Goal: Information Seeking & Learning: Learn about a topic

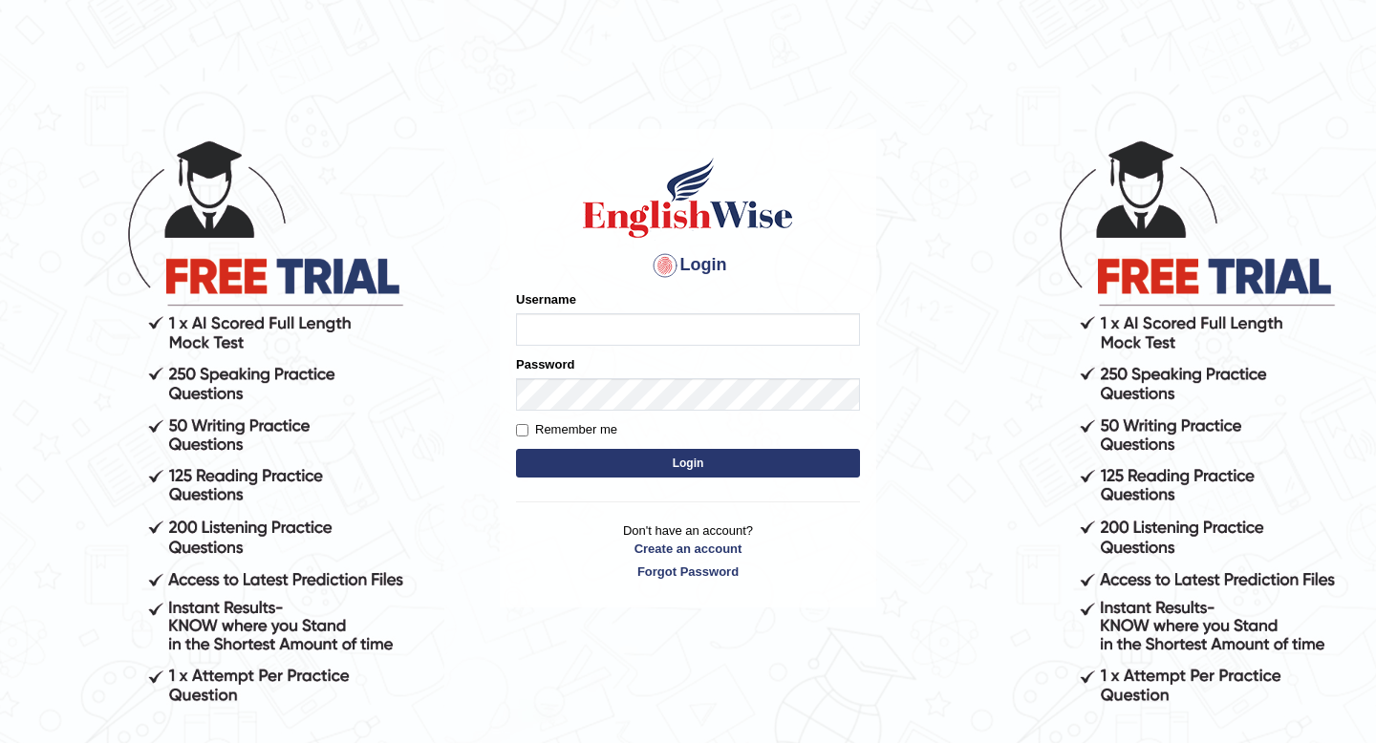
type input "yurina"
click at [612, 479] on form "Please fix the following errors: Username [PERSON_NAME] Password Remember me Lo…" at bounding box center [688, 386] width 344 height 192
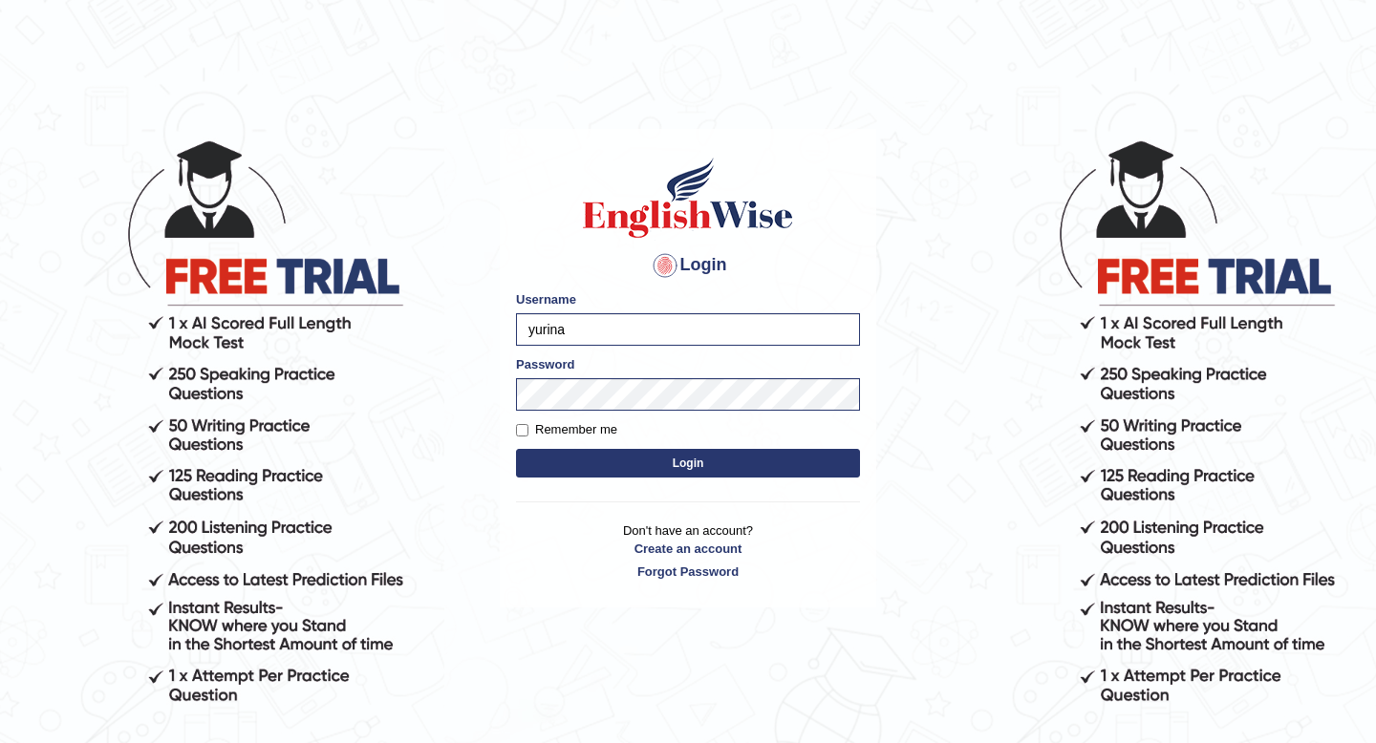
click at [530, 432] on label "Remember me" at bounding box center [566, 429] width 101 height 19
click at [528, 432] on input "Remember me" at bounding box center [522, 430] width 12 height 12
checkbox input "true"
click at [590, 463] on button "Login" at bounding box center [688, 463] width 344 height 29
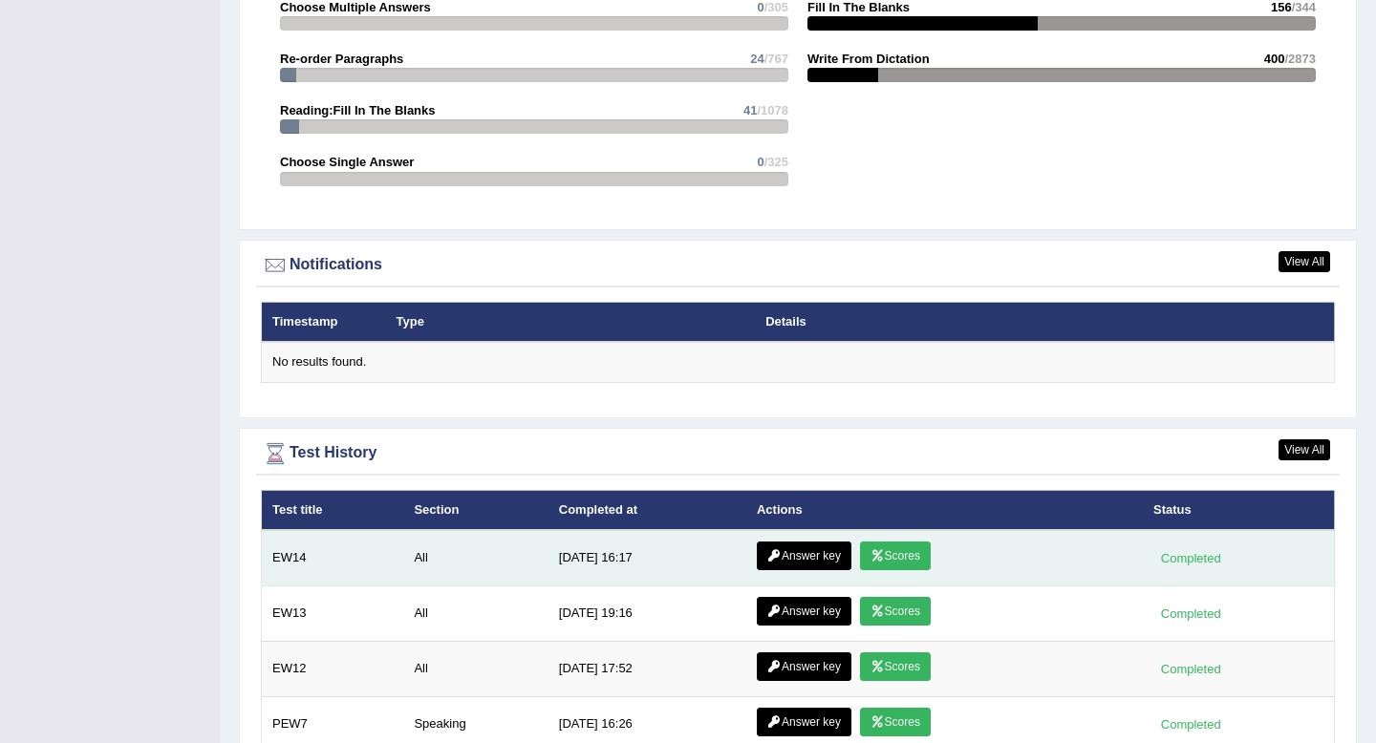
scroll to position [2252, 0]
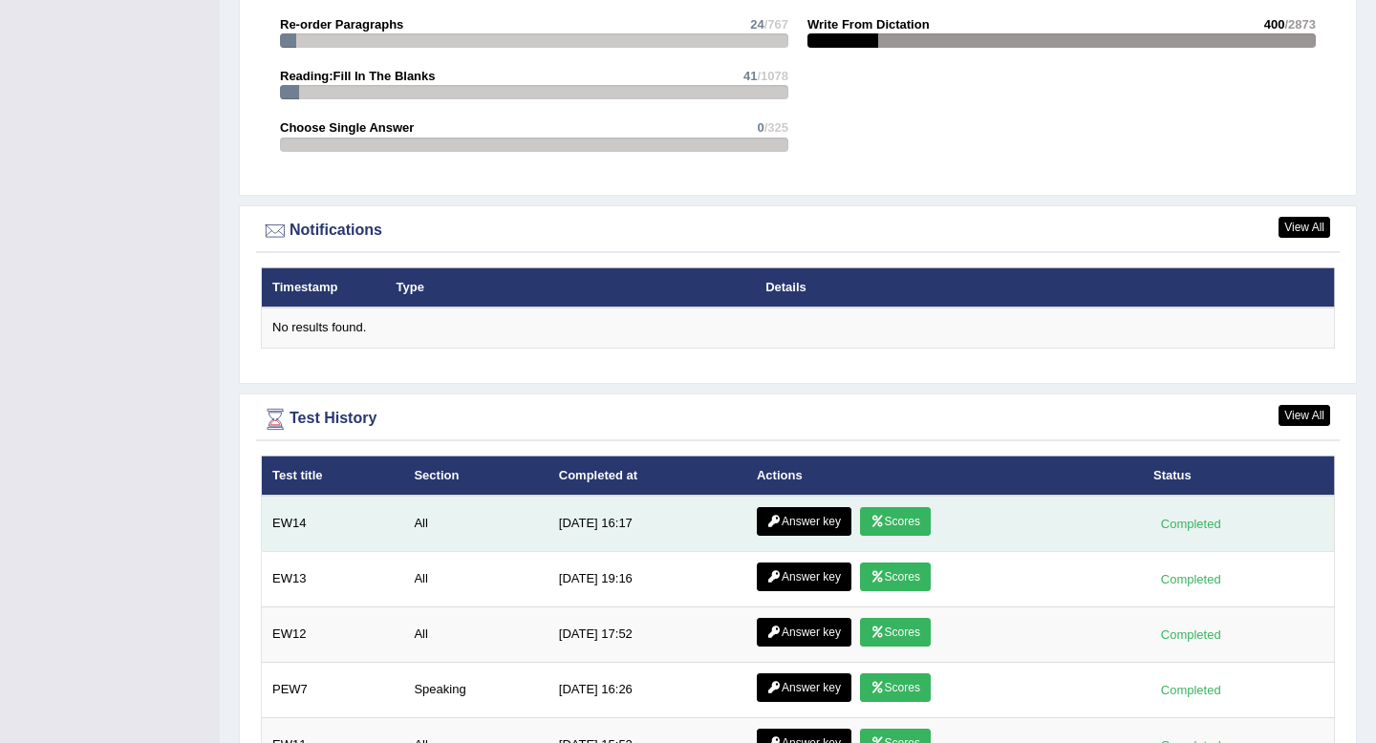
click at [806, 521] on link "Answer key" at bounding box center [804, 521] width 95 height 29
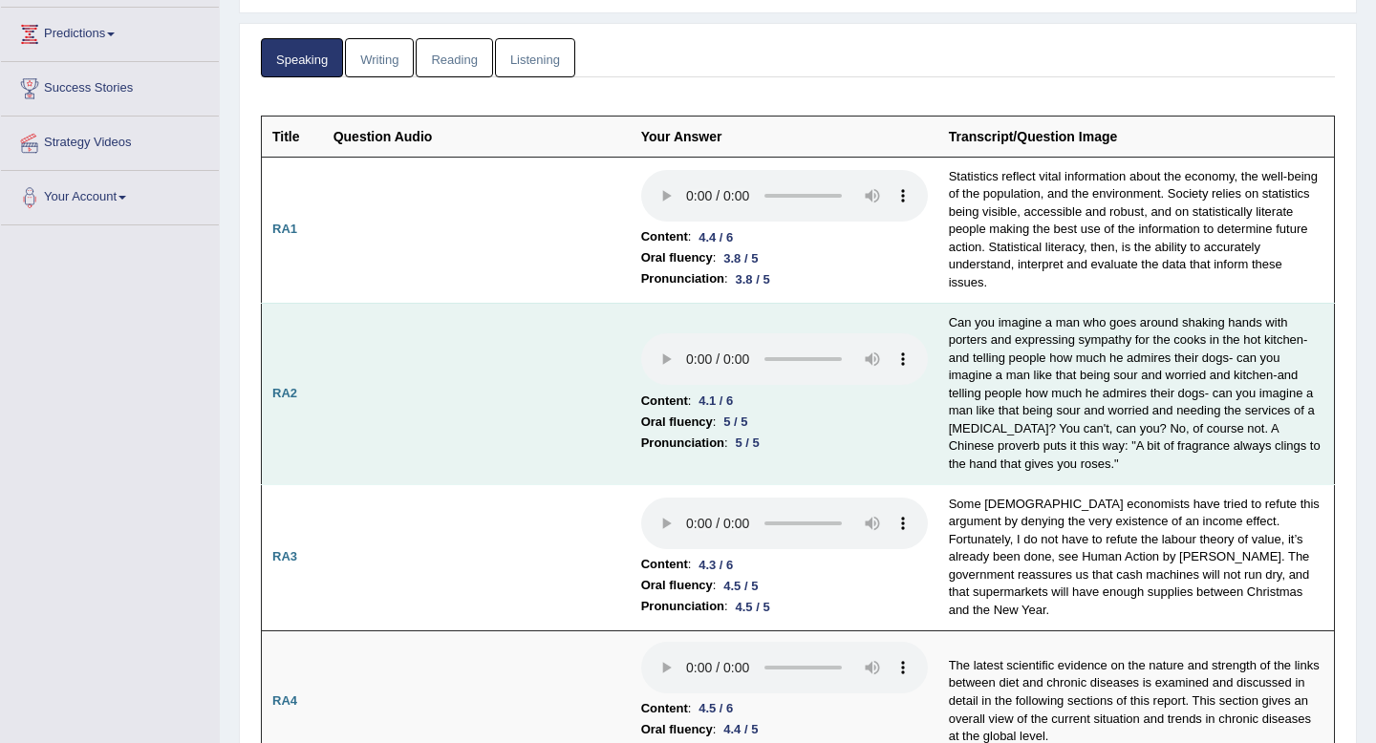
scroll to position [247, 0]
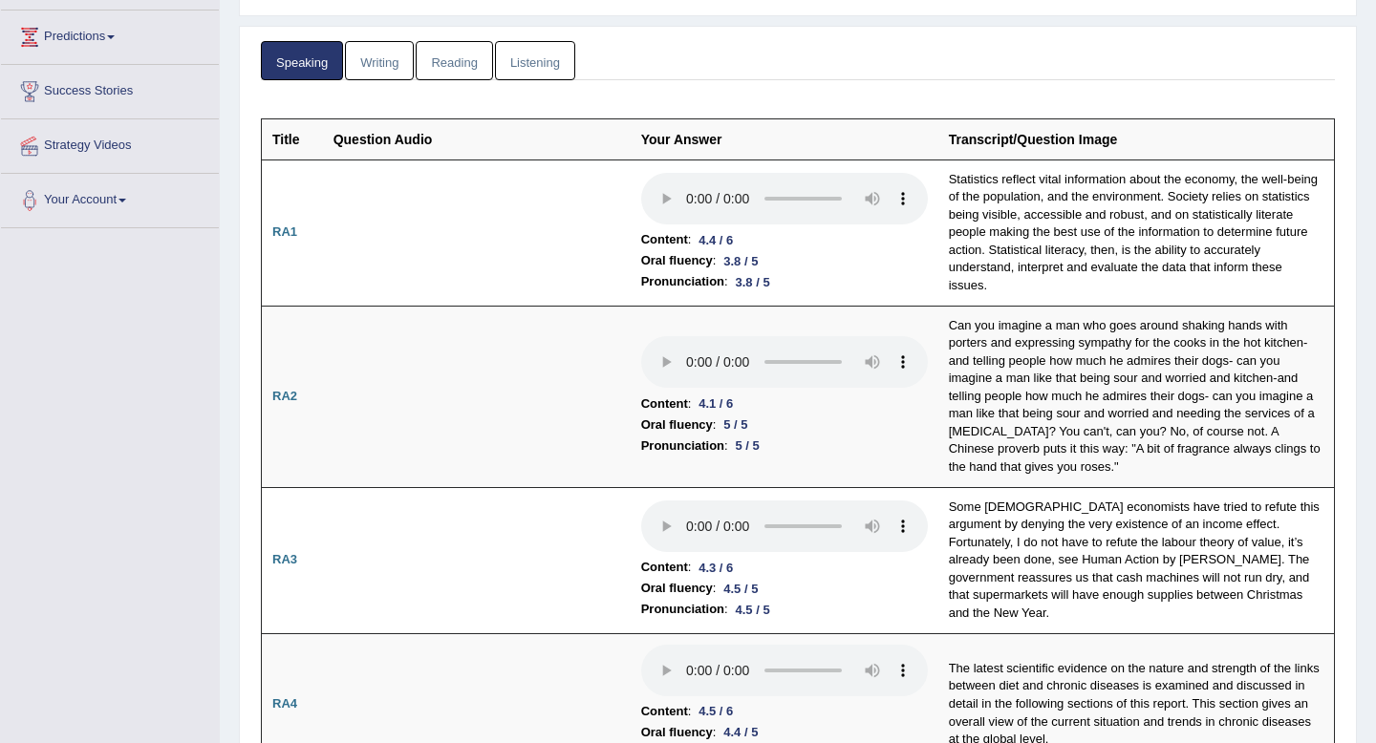
click at [370, 59] on link "Writing" at bounding box center [379, 60] width 69 height 39
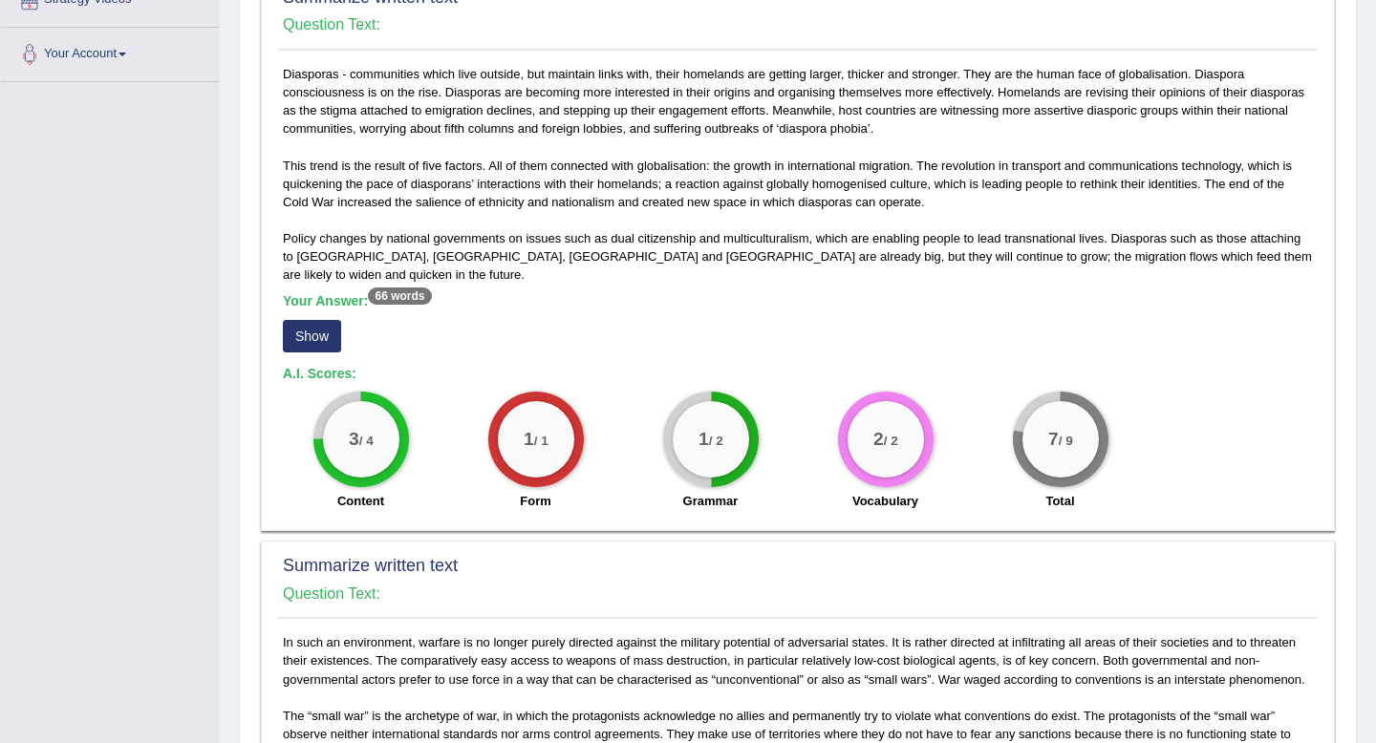
scroll to position [423, 0]
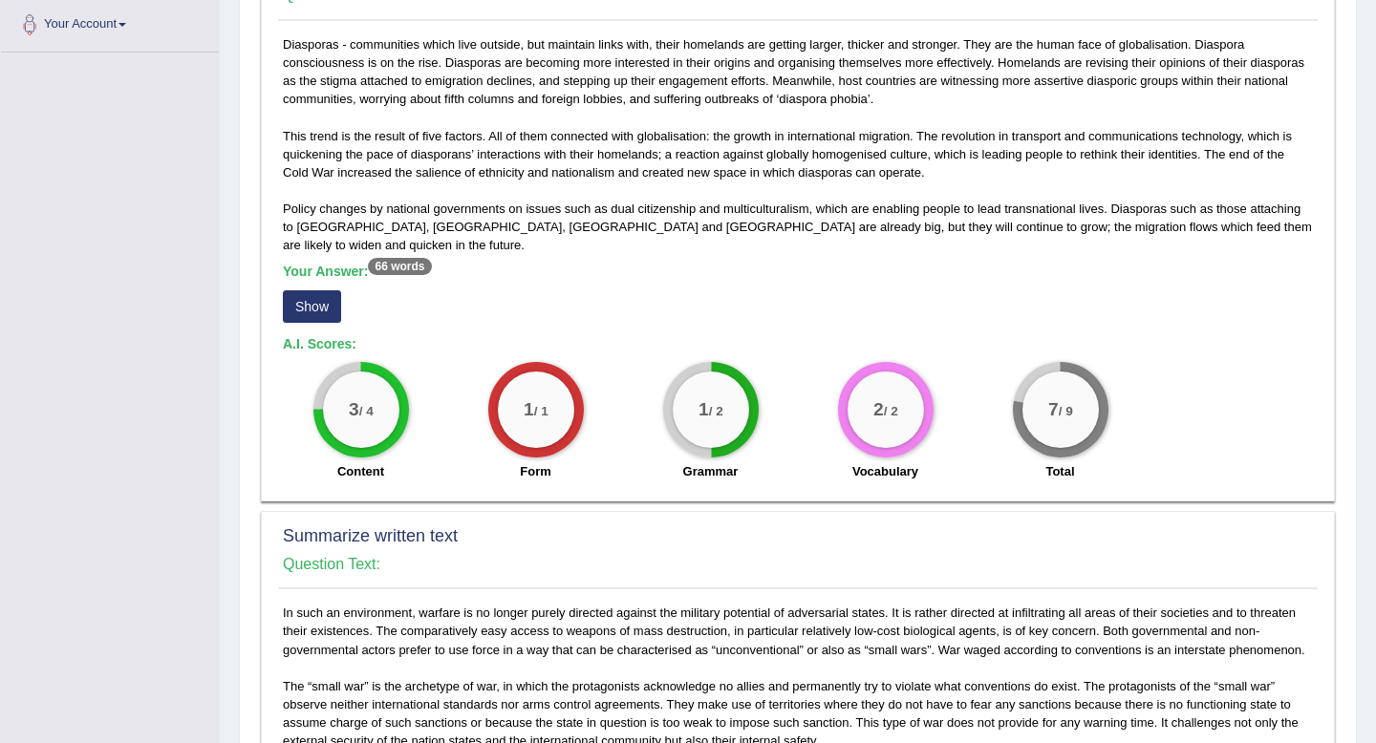
click at [313, 290] on button "Show" at bounding box center [312, 306] width 58 height 32
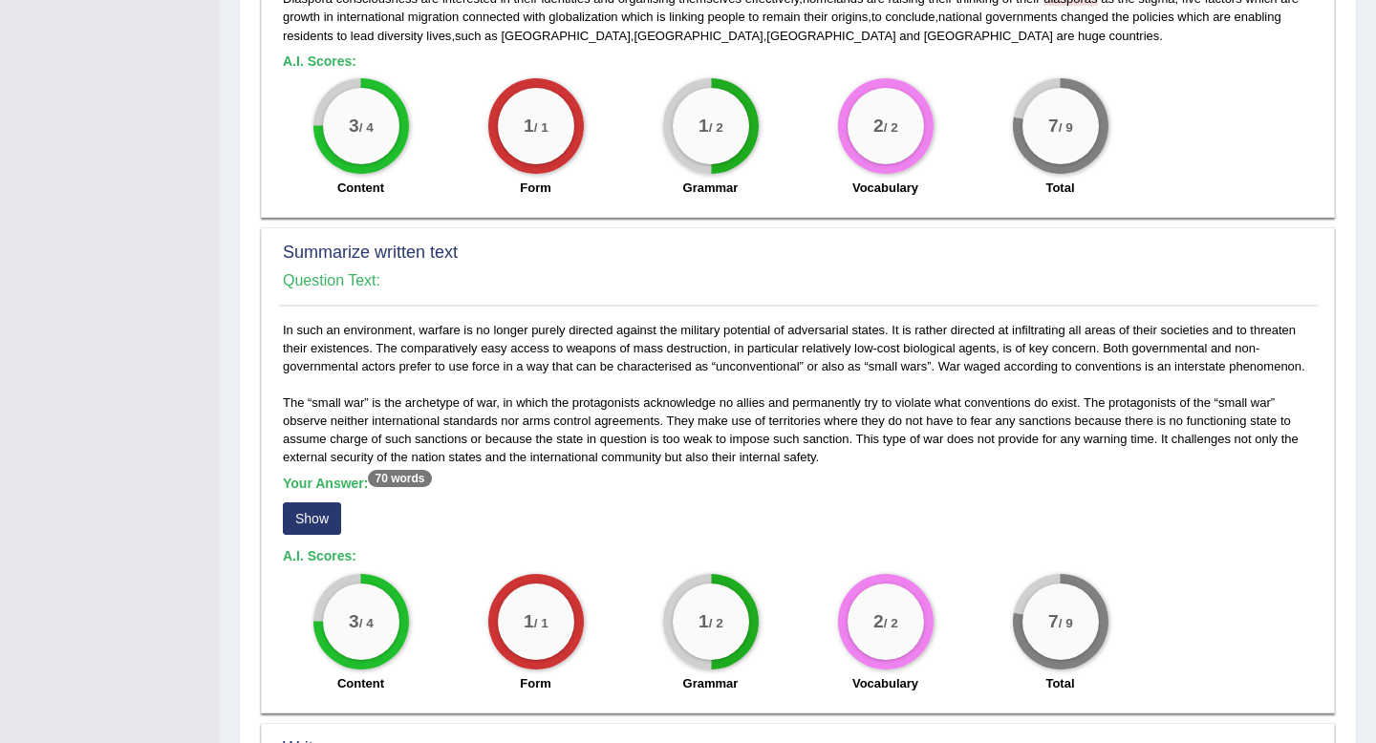
scroll to position [925, 0]
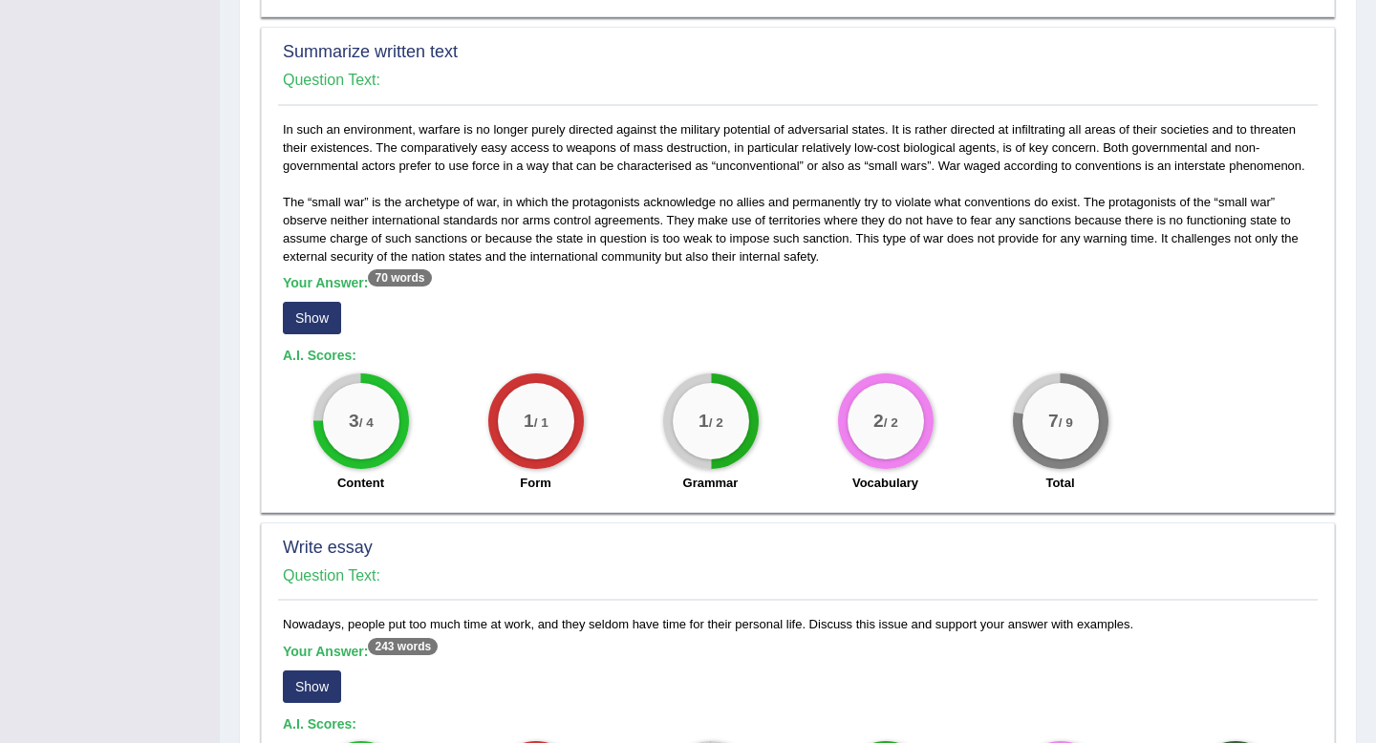
click at [329, 322] on button "Show" at bounding box center [312, 318] width 58 height 32
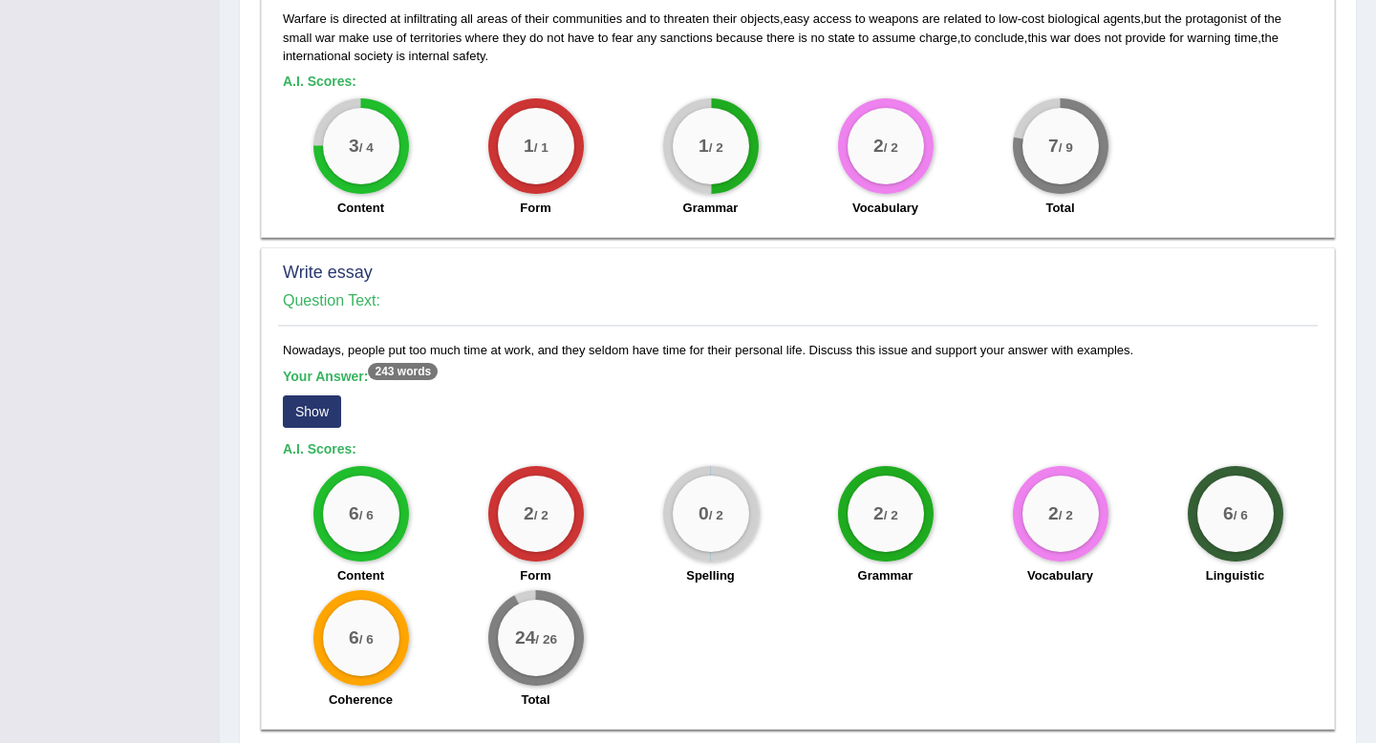
scroll to position [1292, 0]
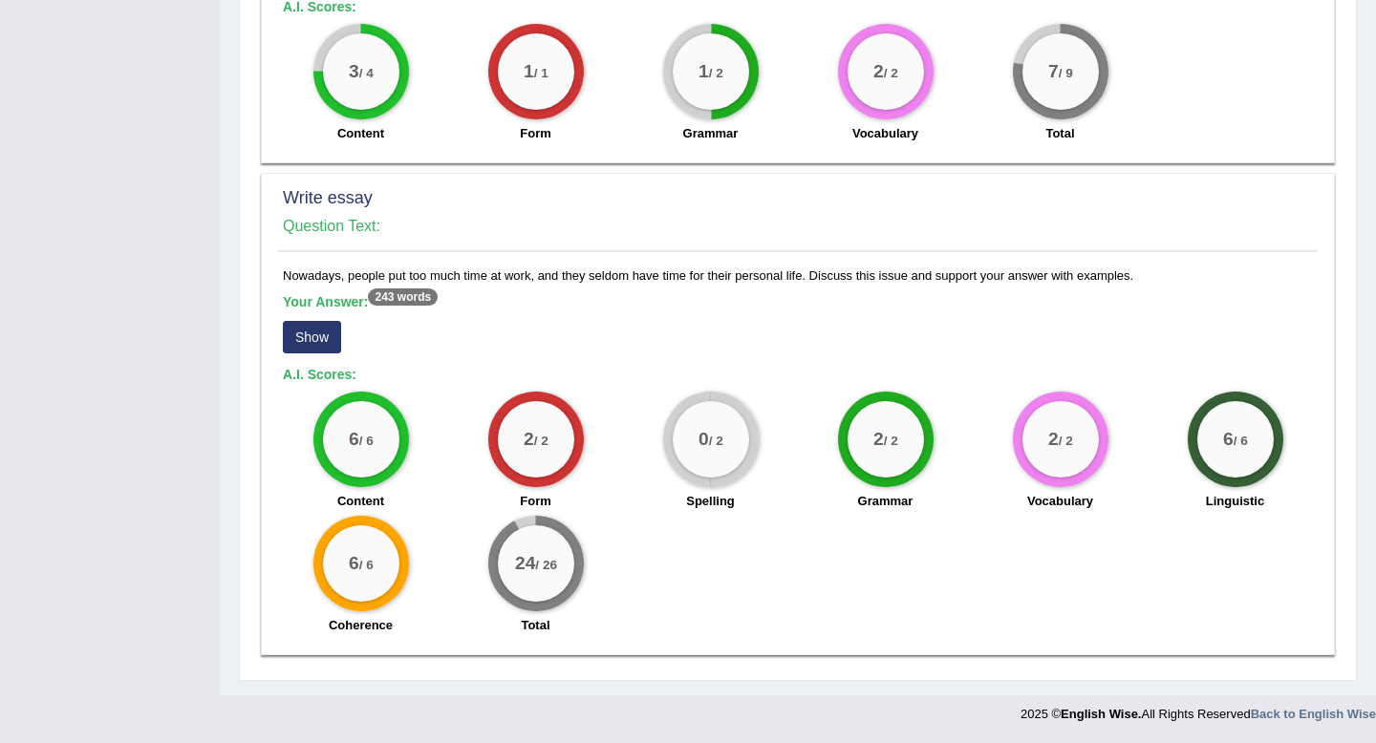
click at [324, 343] on button "Show" at bounding box center [312, 337] width 58 height 32
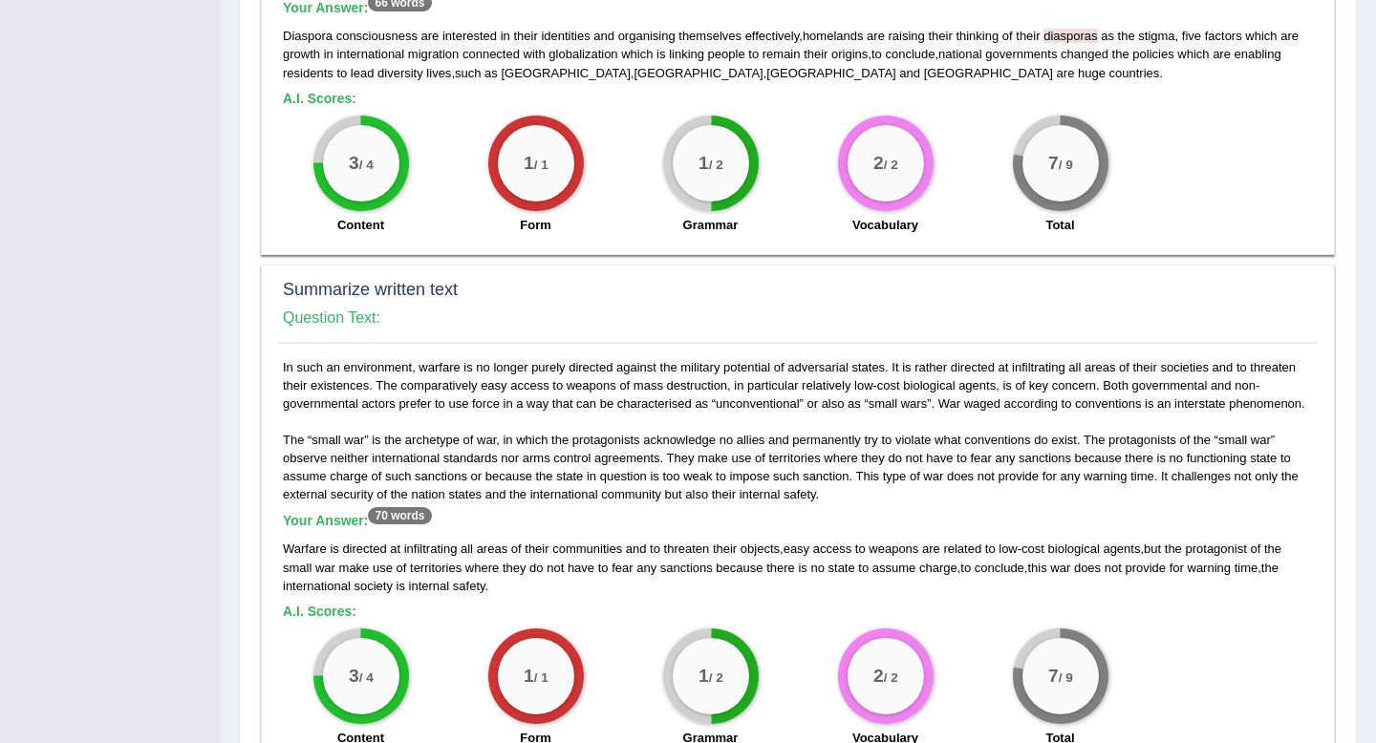
scroll to position [0, 0]
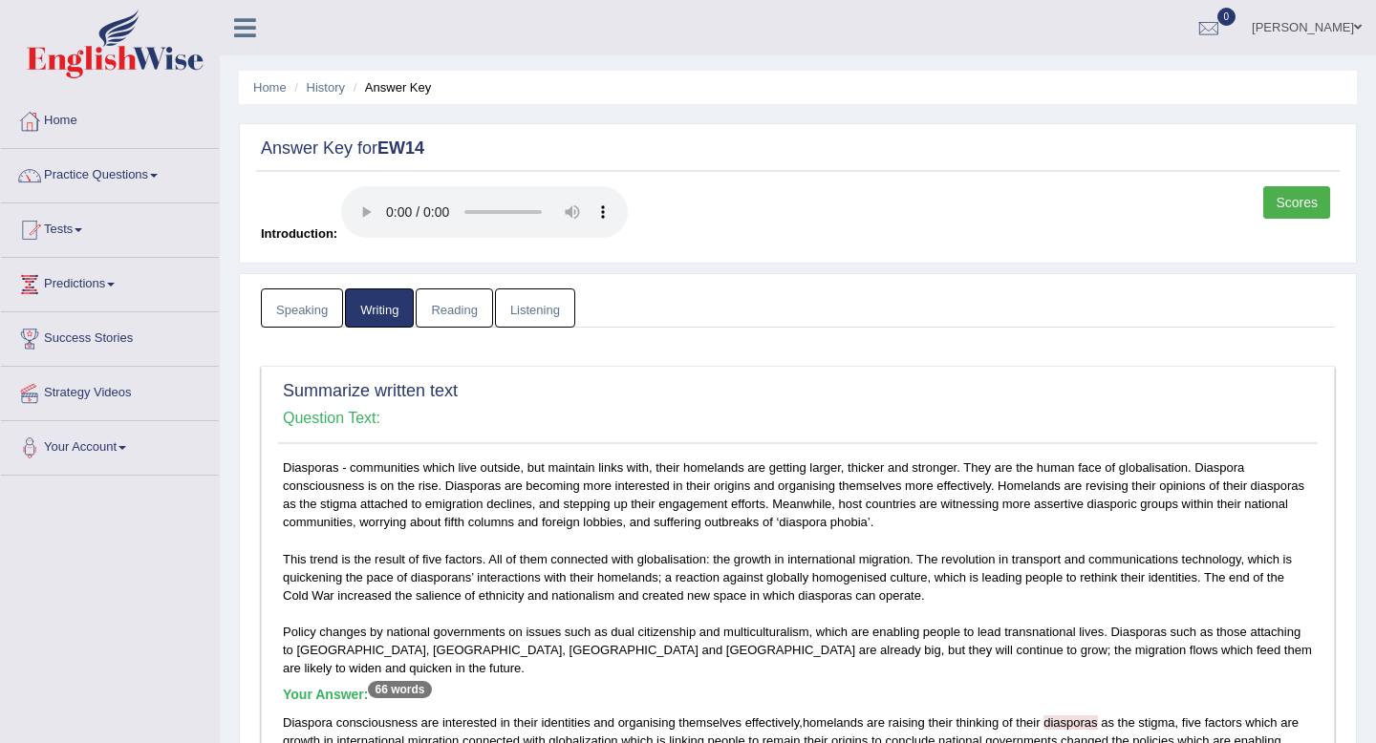
click at [1319, 23] on link "Yurina Taira" at bounding box center [1306, 25] width 139 height 50
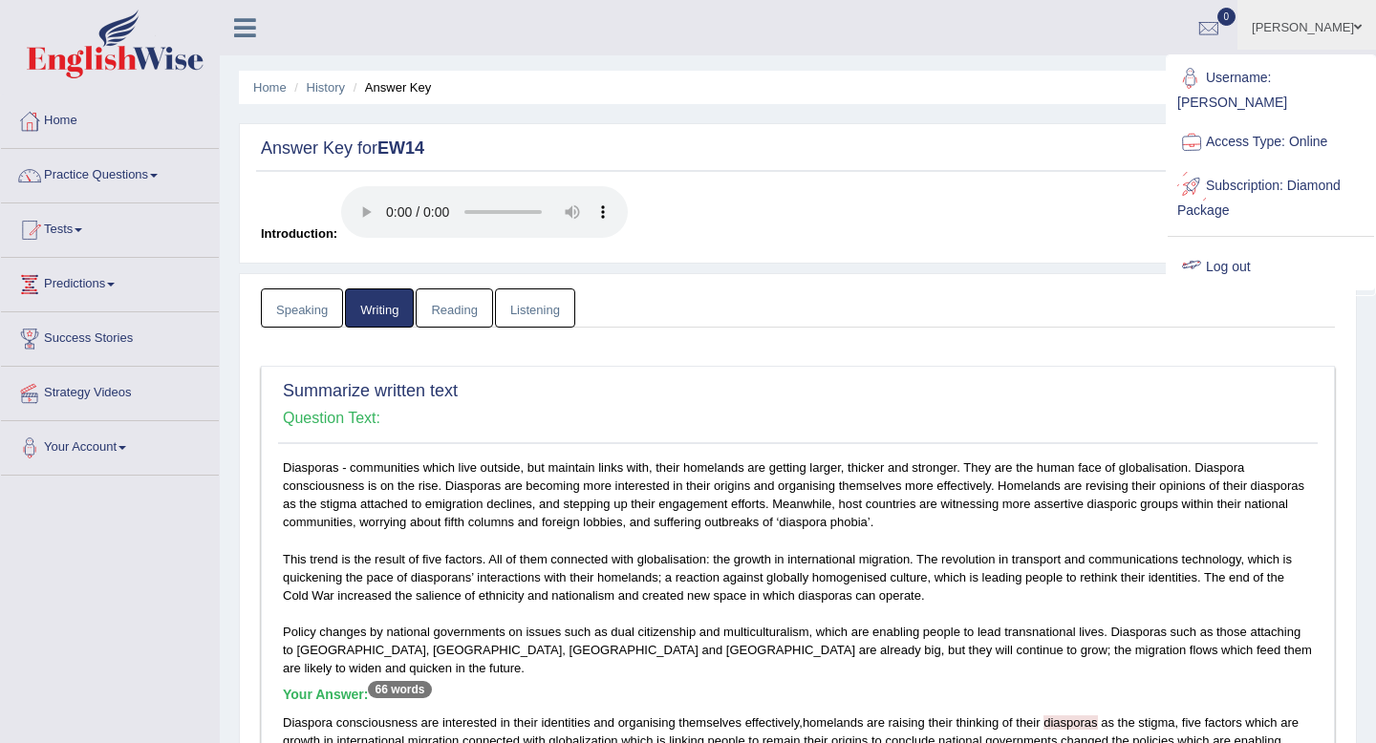
click at [1248, 251] on link "Log out" at bounding box center [1270, 268] width 206 height 44
